Goal: Find contact information: Find contact information

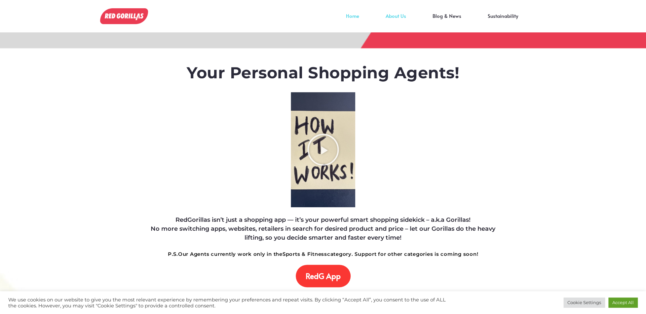
click at [397, 18] on link "About Us" at bounding box center [395, 21] width 47 height 10
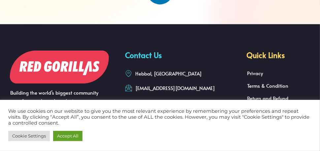
scroll to position [761, 0]
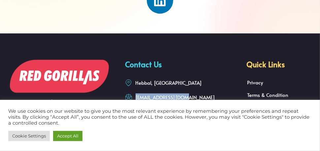
drag, startPoint x: 181, startPoint y: 97, endPoint x: 175, endPoint y: 95, distance: 5.6
click at [175, 95] on ul "[EMAIL_ADDRESS][DOMAIN_NAME]" at bounding box center [182, 97] width 115 height 8
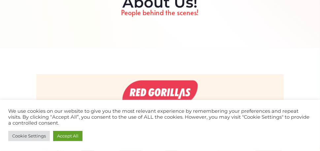
scroll to position [0, 0]
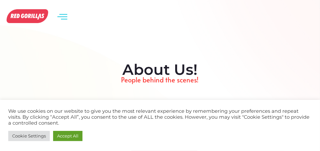
click at [62, 17] on icon "open-menu" at bounding box center [62, 16] width 10 height 10
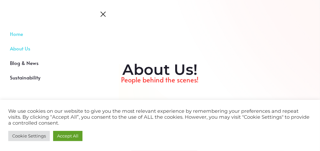
click at [20, 31] on link "Home" at bounding box center [59, 37] width 119 height 15
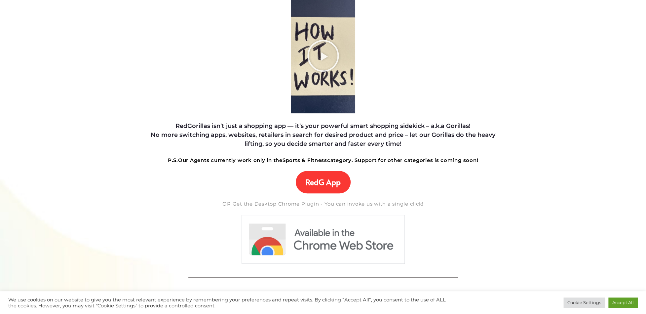
scroll to position [132, 0]
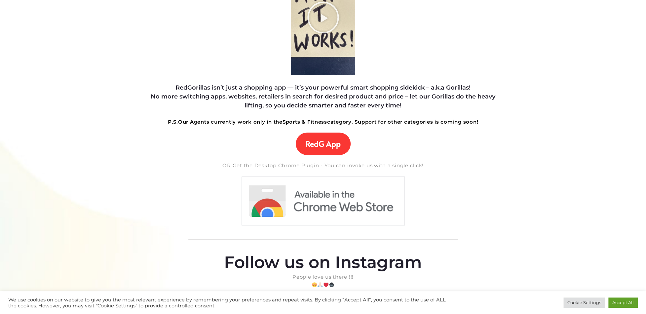
drag, startPoint x: 184, startPoint y: 121, endPoint x: 471, endPoint y: 127, distance: 287.4
click at [471, 127] on div "Your Personal Shopping Agents! RedGorillas isn’t just a shopping app — it’s you…" at bounding box center [322, 222] width 359 height 610
copy strong "Our Agents currently work only in the Sports & Fitness category. Support for ot…"
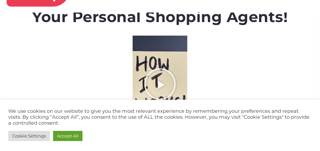
scroll to position [0, 0]
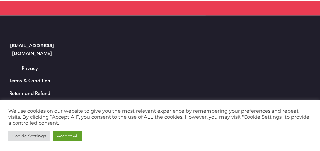
scroll to position [627, 0]
